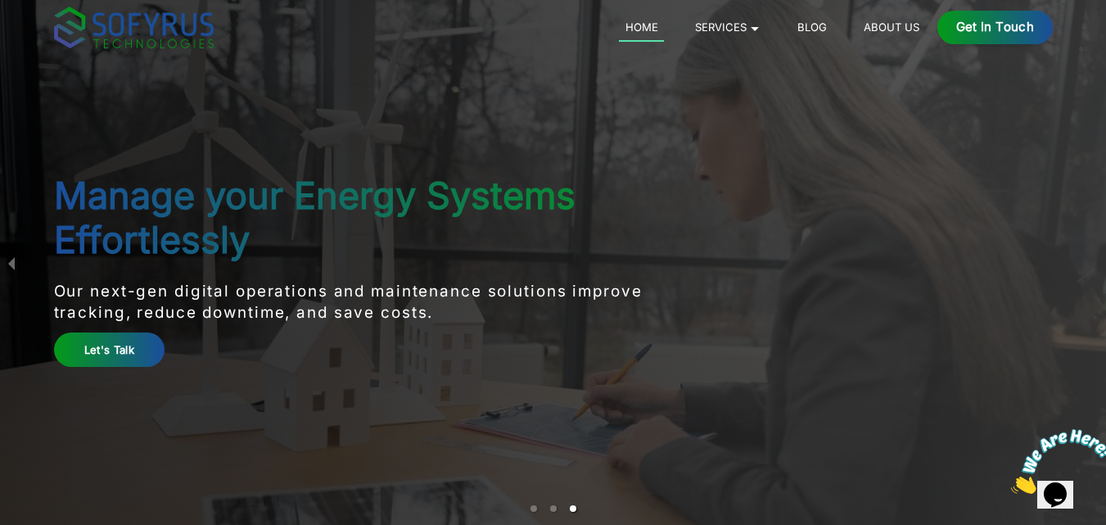
click at [878, 23] on link "About Us" at bounding box center [891, 27] width 68 height 20
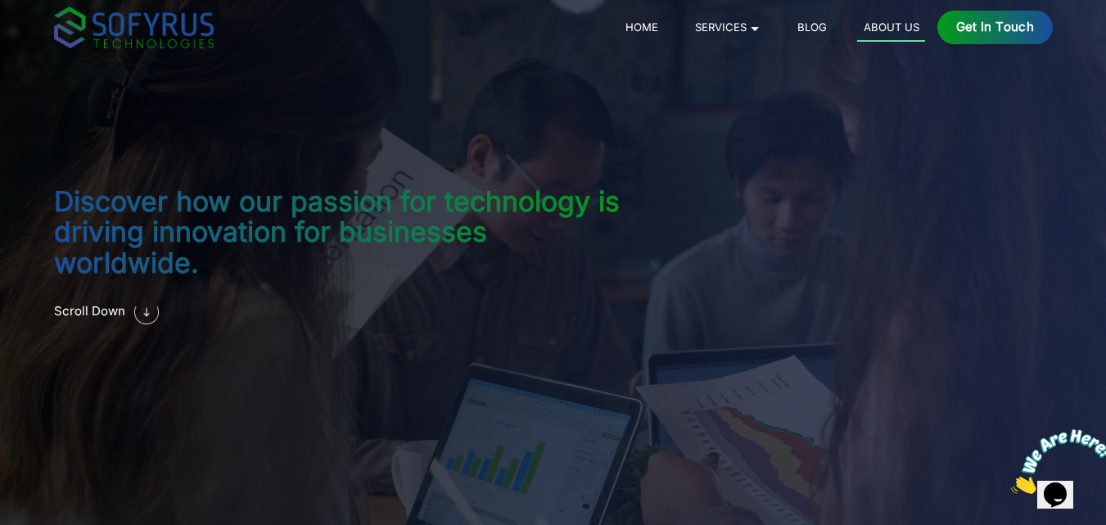
click at [807, 20] on link "Blog" at bounding box center [812, 27] width 42 height 20
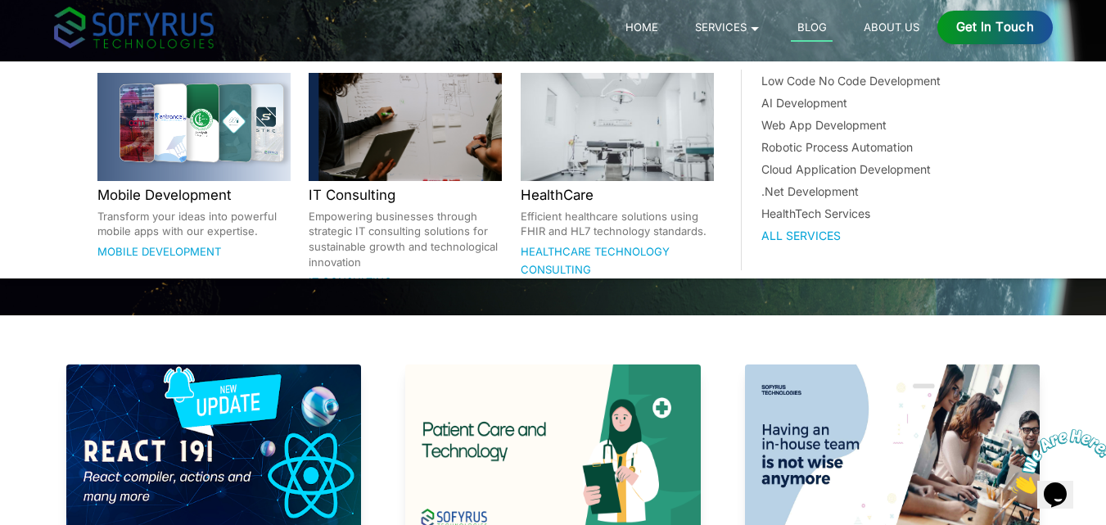
click at [744, 27] on link "Services 🞃" at bounding box center [728, 27] width 78 height 20
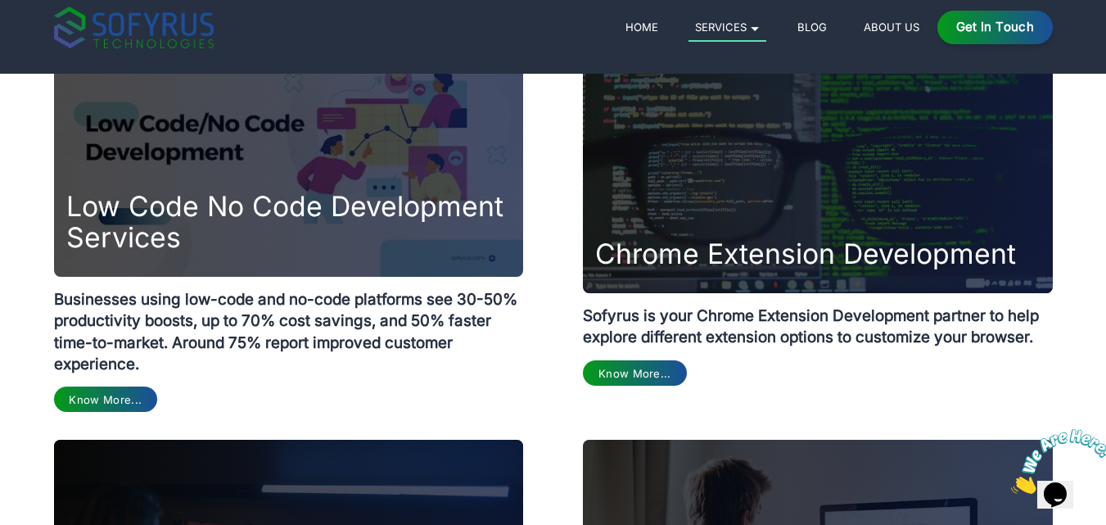
scroll to position [1071, 0]
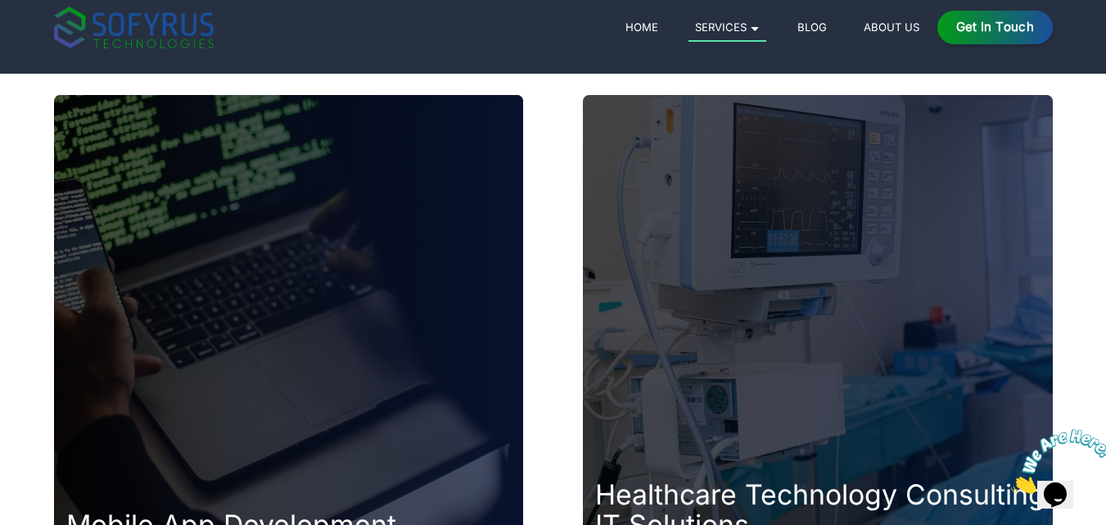
click at [652, 30] on link "Home" at bounding box center [641, 27] width 45 height 20
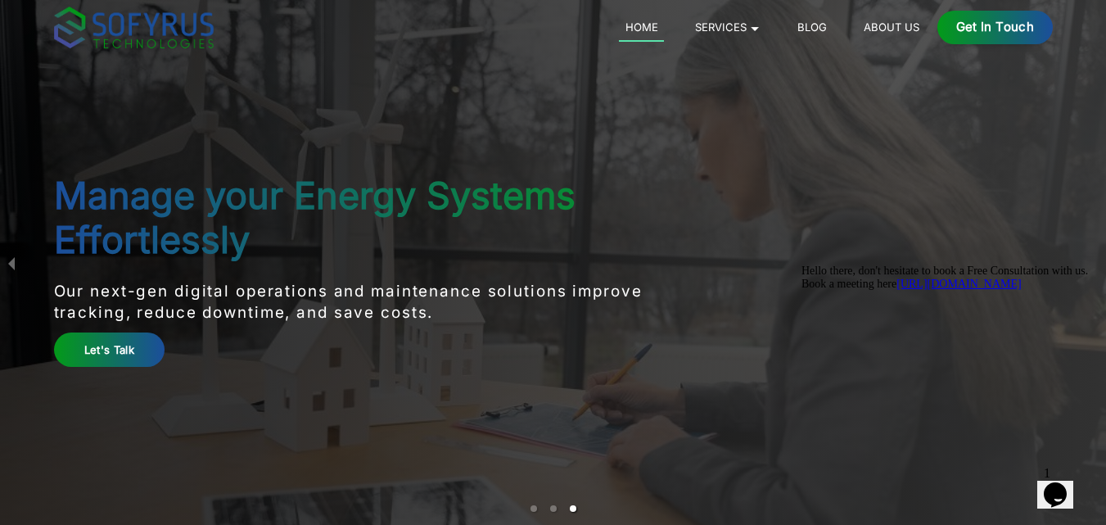
click at [83, 345] on link "Let's Talk" at bounding box center [109, 349] width 111 height 34
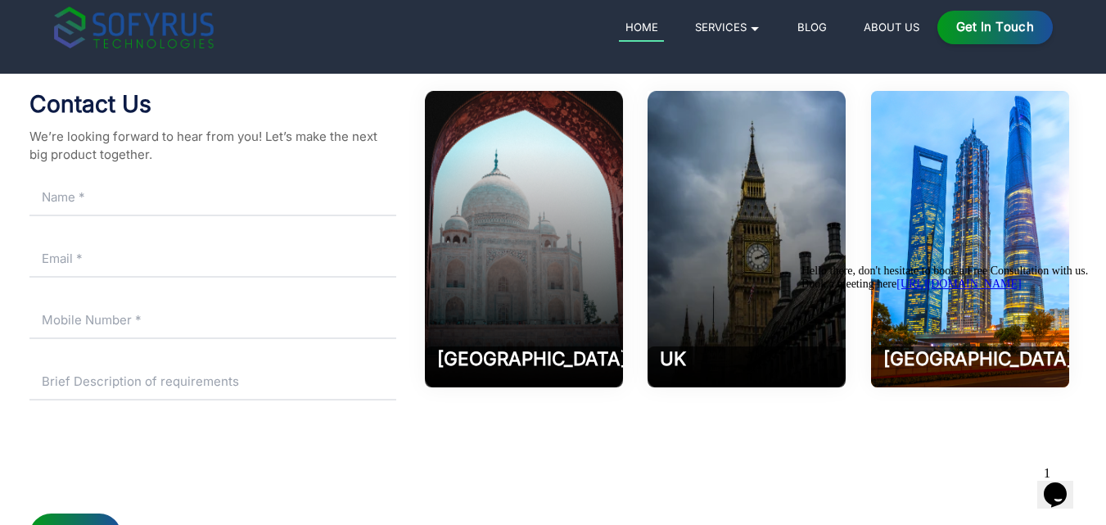
scroll to position [7426, 0]
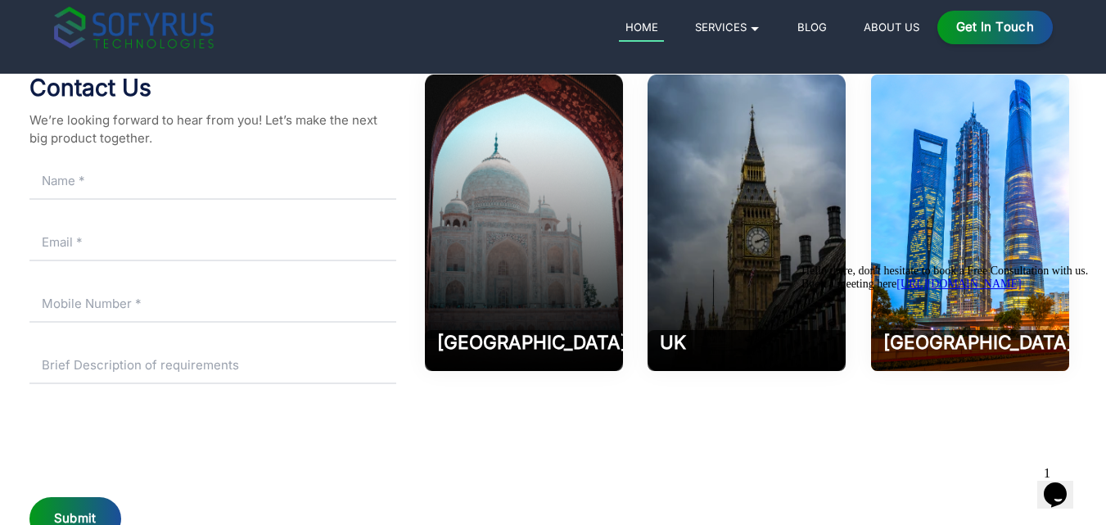
click at [118, 181] on input "text" at bounding box center [212, 181] width 367 height 37
click at [140, 224] on input "email" at bounding box center [212, 242] width 367 height 37
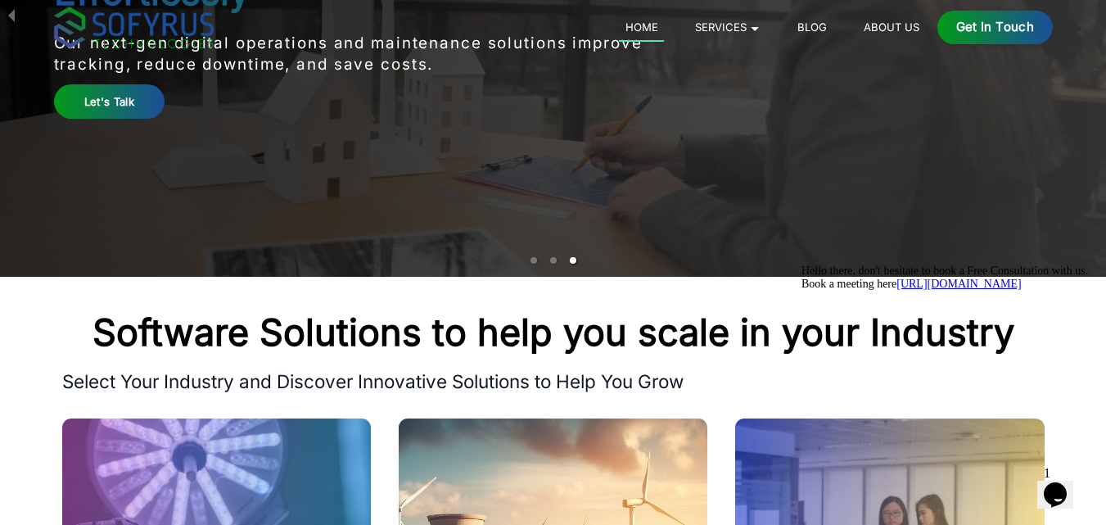
scroll to position [0, 0]
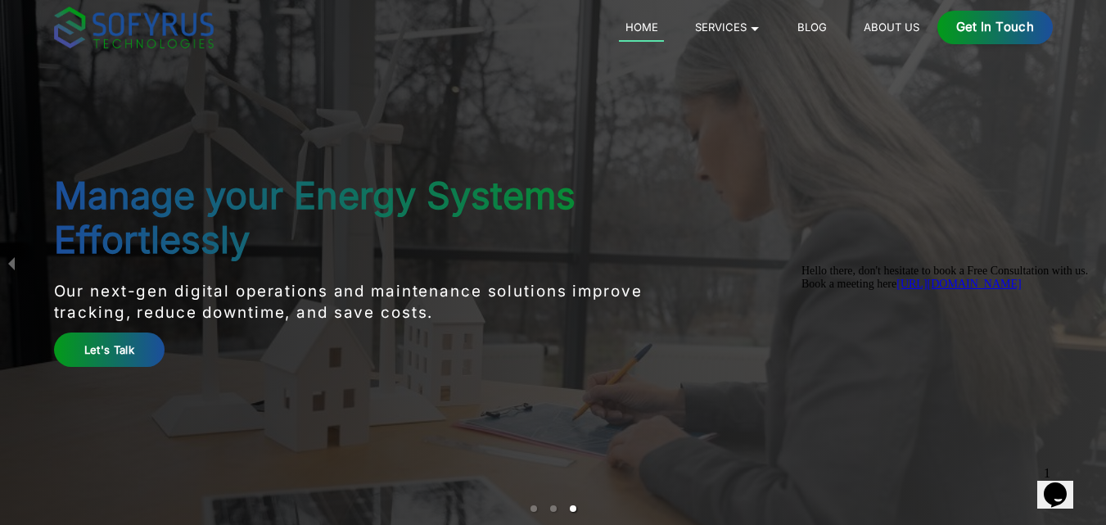
click at [725, 38] on div "Home Services 🞃 Mobile Development Transform your ideas into powerful mobile ap…" at bounding box center [824, 28] width 459 height 34
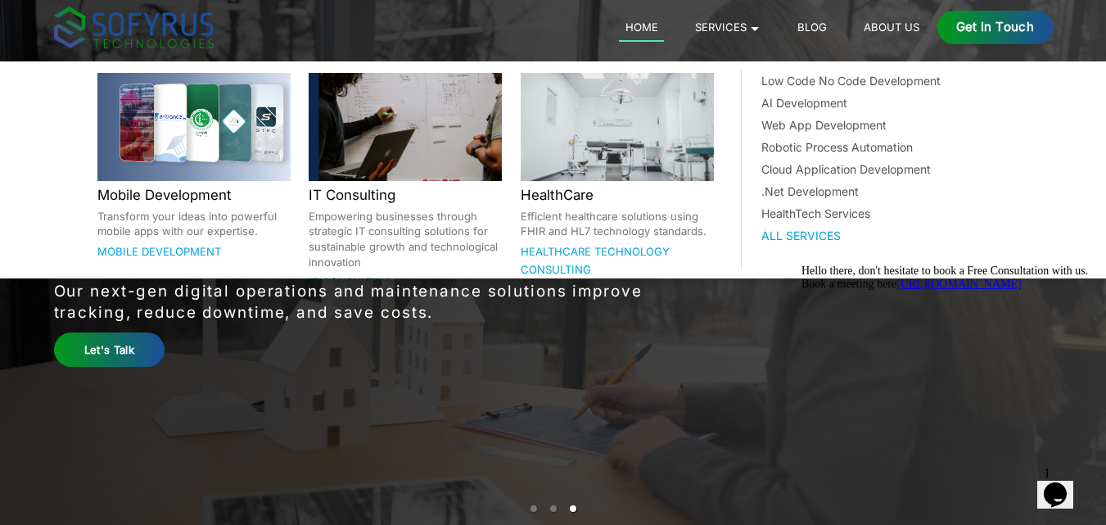
click at [739, 34] on link "Services 🞃" at bounding box center [728, 27] width 78 height 20
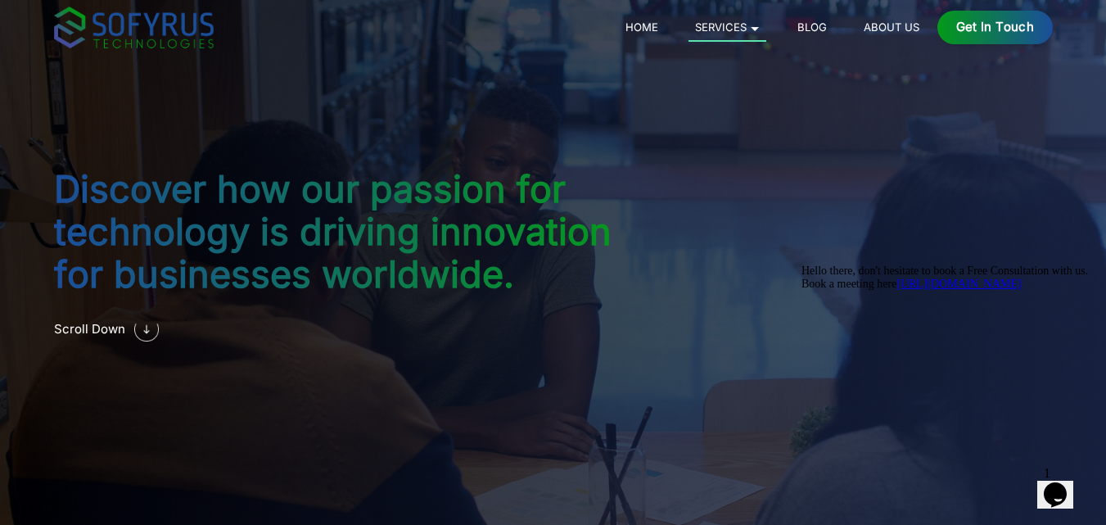
click at [1015, 24] on div "Get in Touch" at bounding box center [995, 28] width 115 height 34
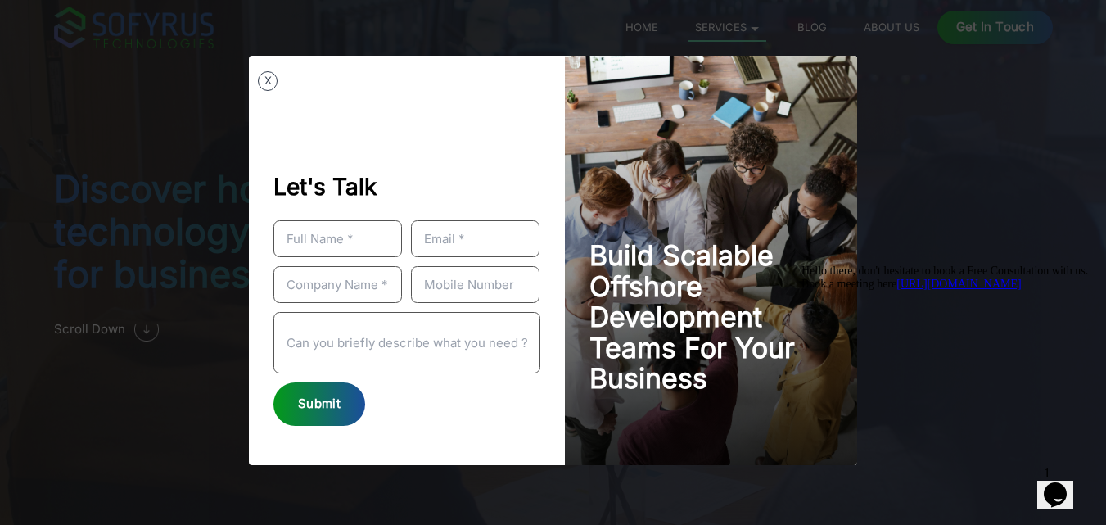
click at [902, 225] on div "X Let's Talk Submit Build Scalable Offshore Development Teams For Your Business" at bounding box center [553, 262] width 1106 height 525
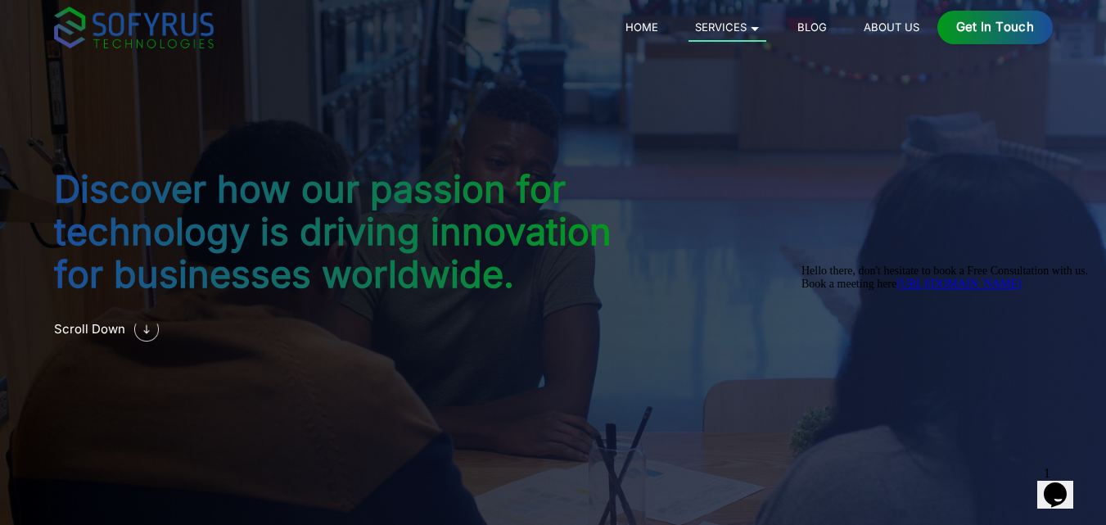
click at [888, 23] on link "About Us" at bounding box center [891, 27] width 68 height 20
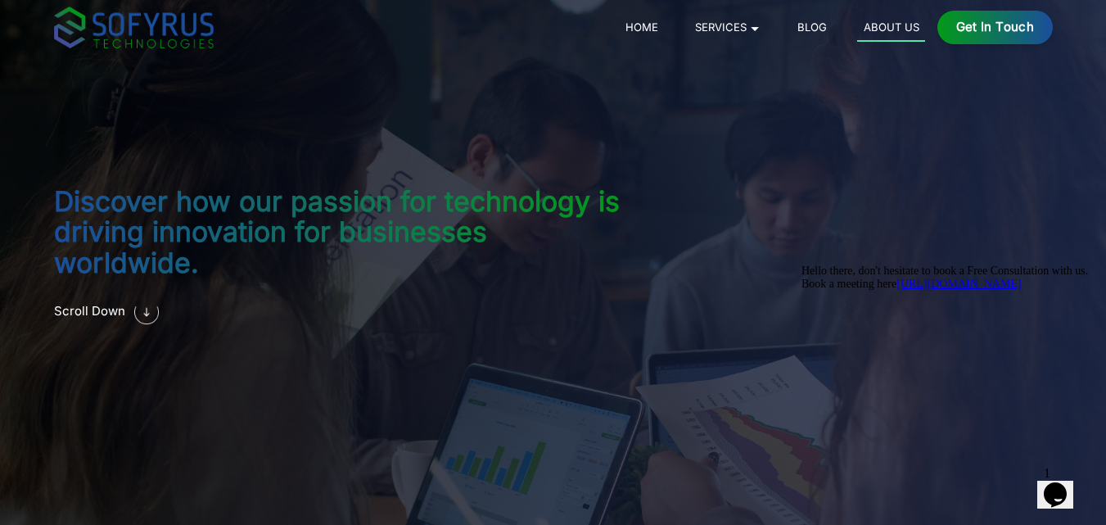
click at [140, 300] on img at bounding box center [146, 312] width 25 height 25
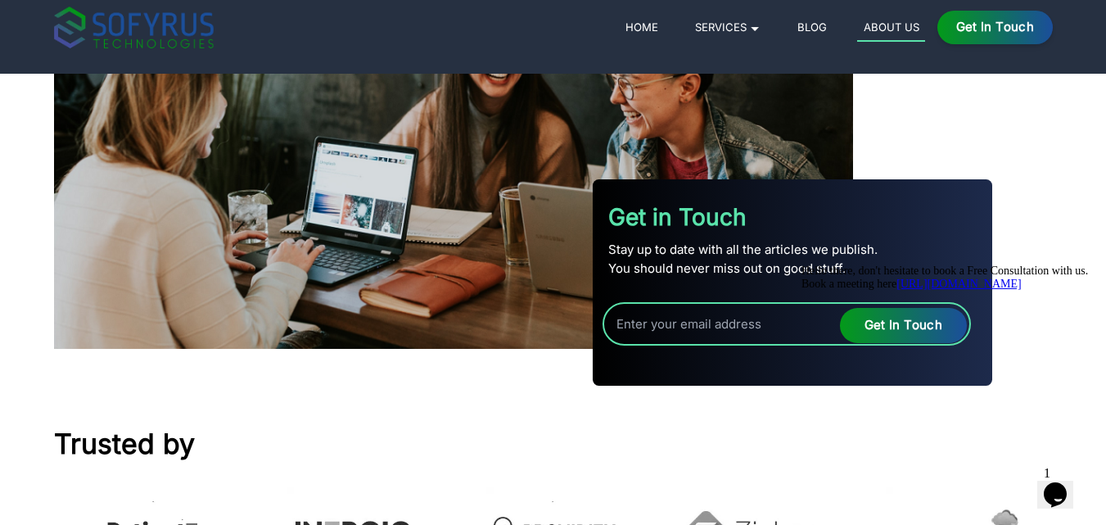
scroll to position [2563, 0]
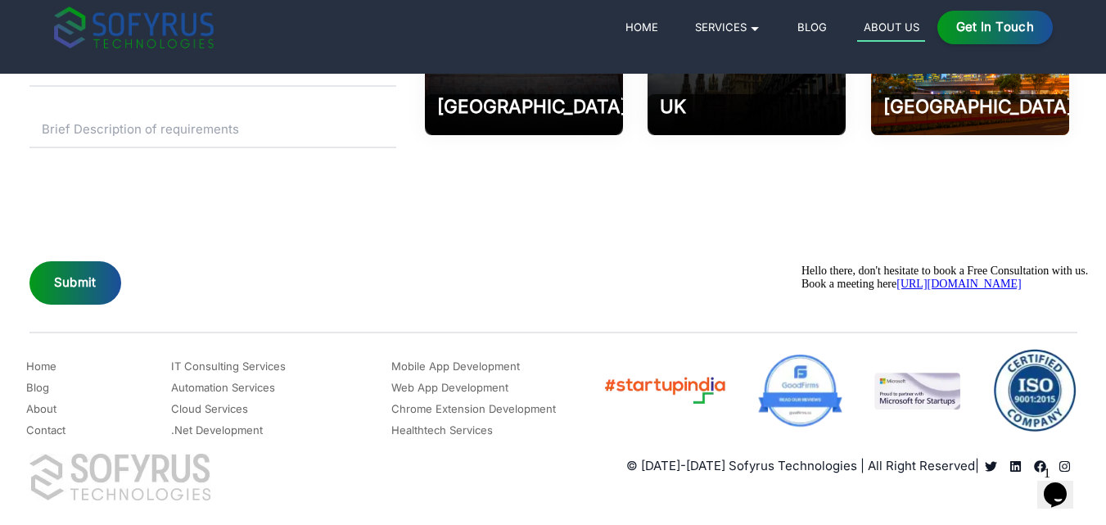
click at [36, 427] on link "Contact" at bounding box center [45, 430] width 39 height 20
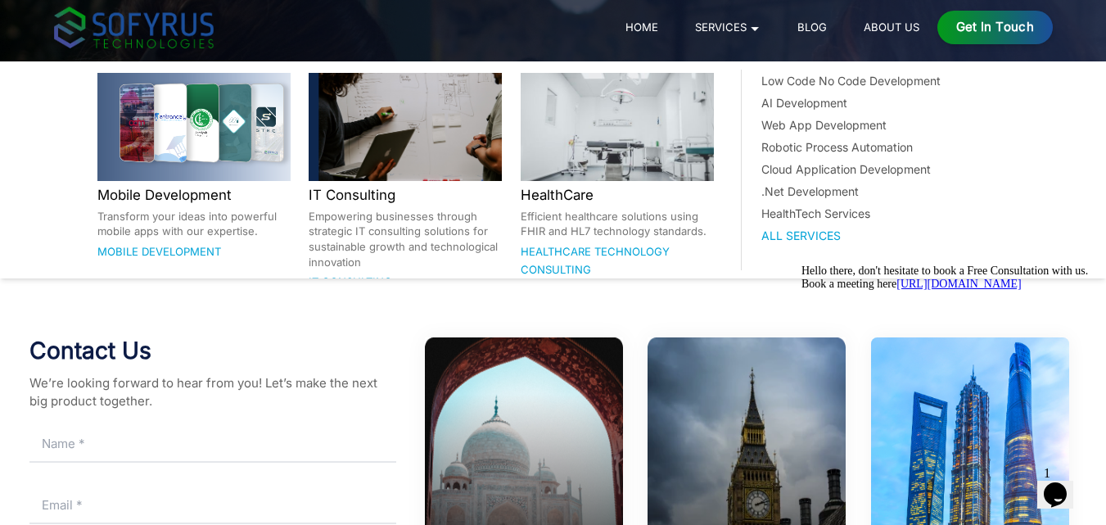
click at [735, 34] on link "Services 🞃" at bounding box center [728, 27] width 78 height 20
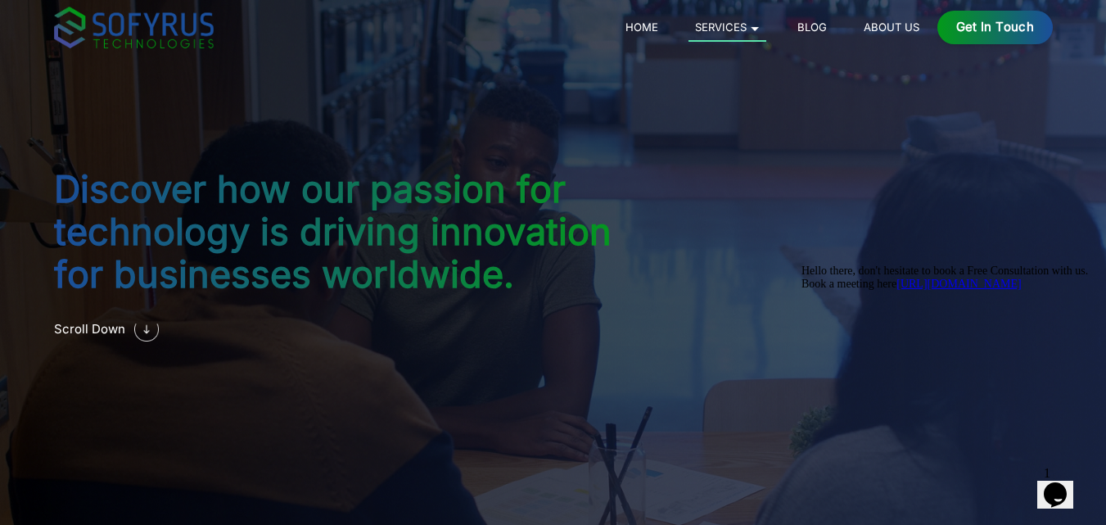
click at [818, 25] on link "Blog" at bounding box center [812, 27] width 42 height 20
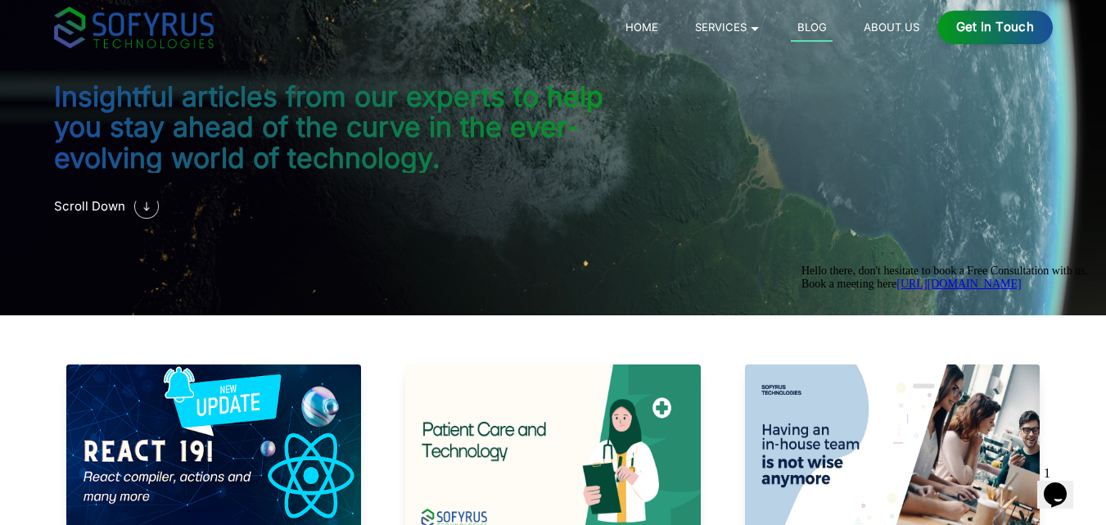
click at [653, 20] on link "Home" at bounding box center [641, 27] width 45 height 20
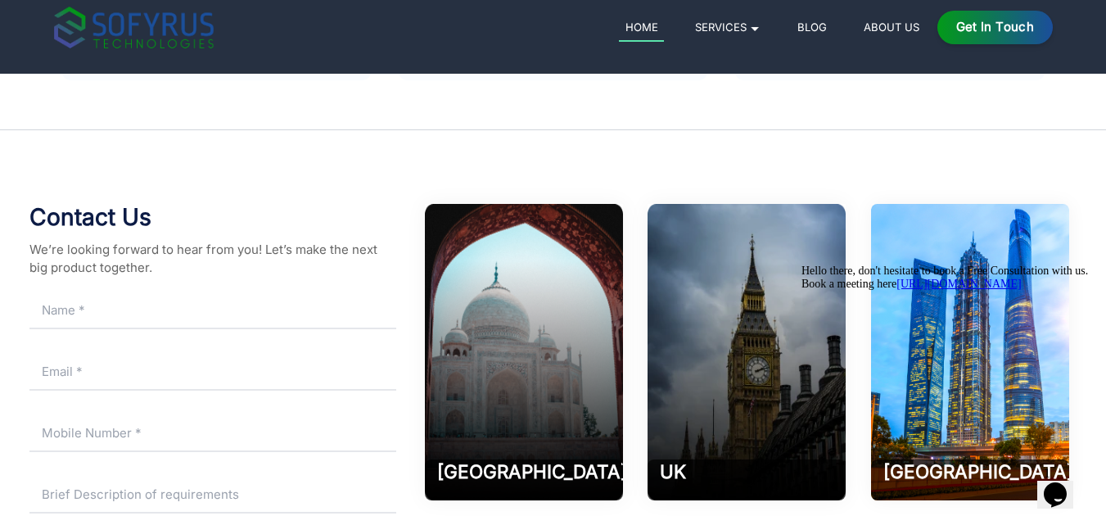
scroll to position [7662, 0]
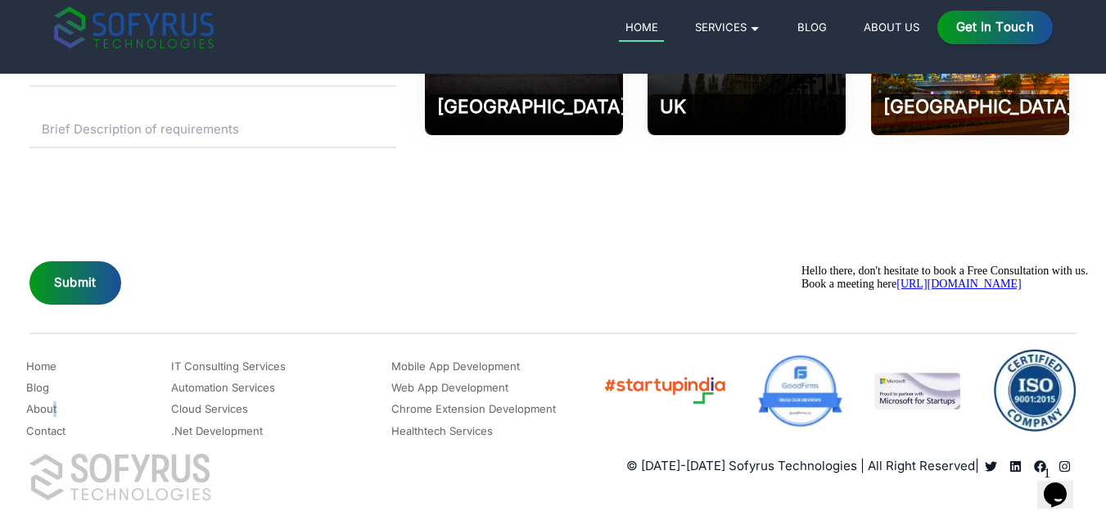
drag, startPoint x: 62, startPoint y: 411, endPoint x: 53, endPoint y: 415, distance: 9.9
click at [53, 415] on li "About" at bounding box center [45, 408] width 39 height 21
click at [53, 415] on link "About" at bounding box center [41, 409] width 30 height 20
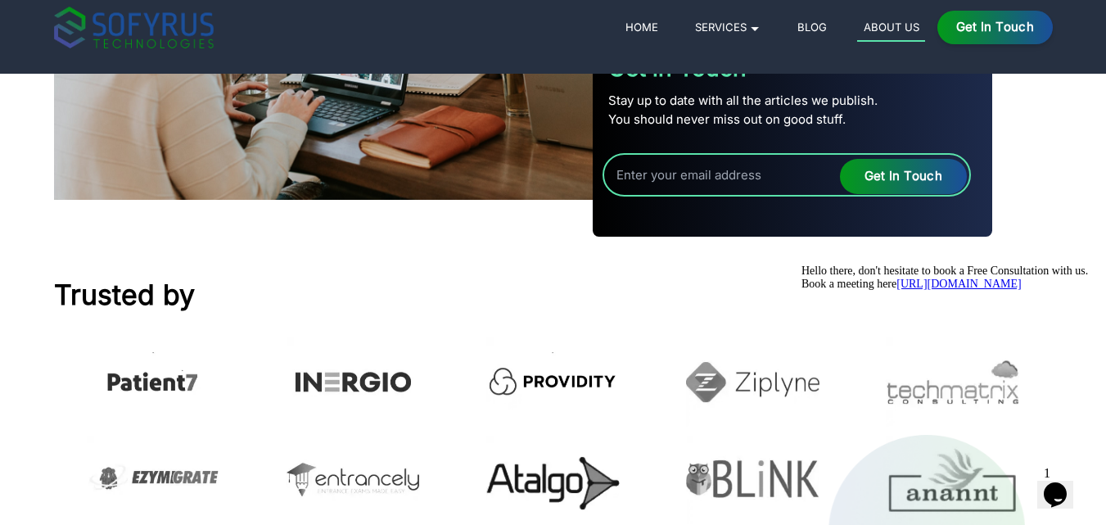
scroll to position [1700, 0]
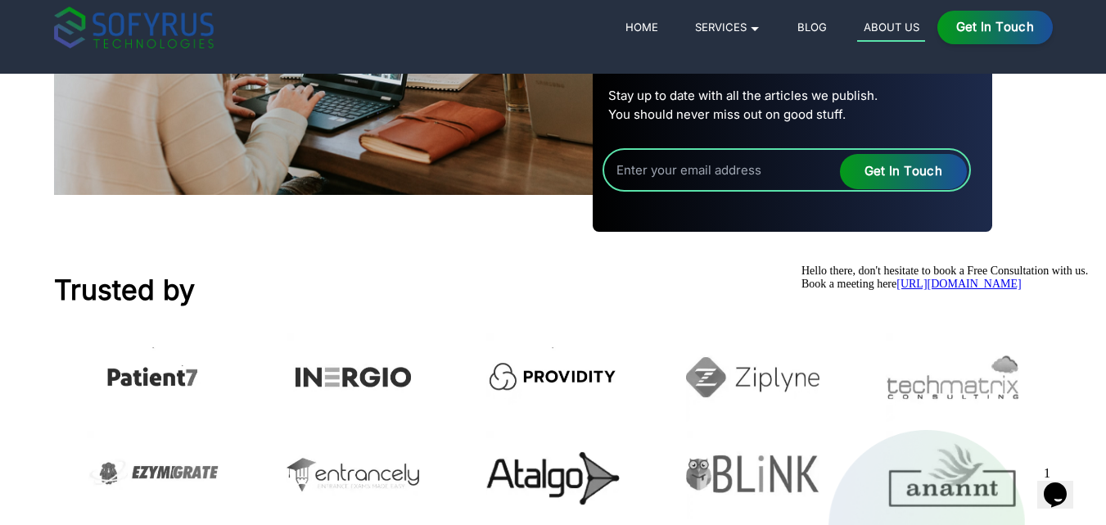
drag, startPoint x: 1118, startPoint y: 32, endPoint x: 289, endPoint y: 47, distance: 828.8
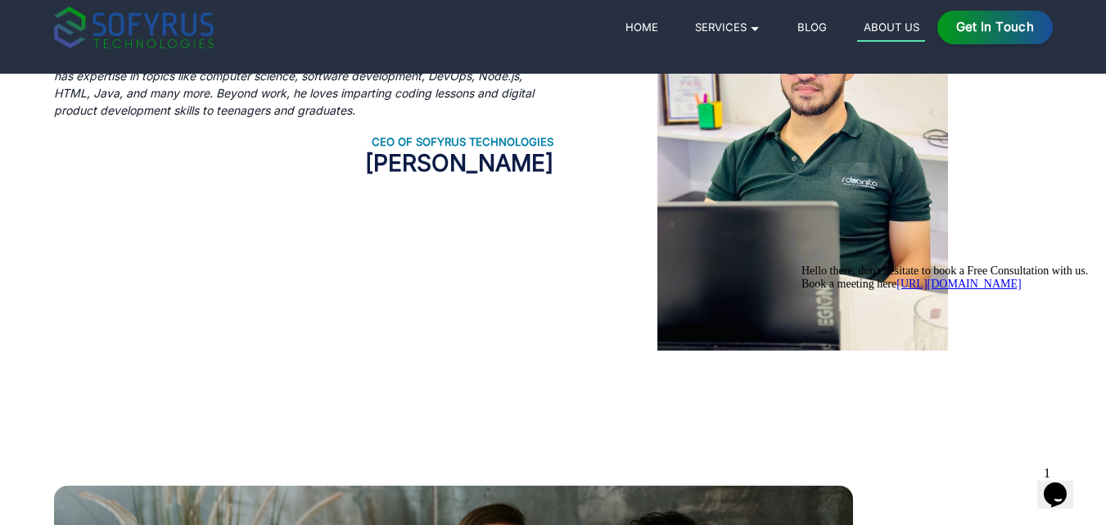
scroll to position [0, 0]
